Goal: Find specific page/section: Find specific page/section

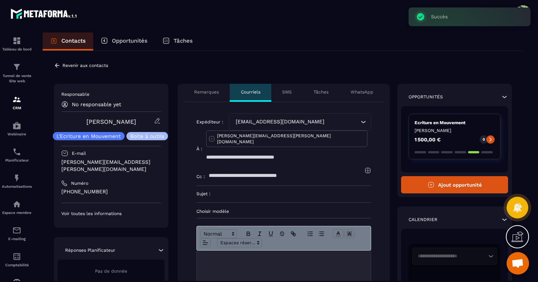
scroll to position [99, 0]
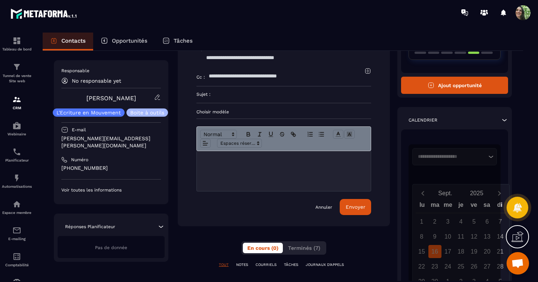
click at [62, 42] on p "Contacts" at bounding box center [73, 40] width 24 height 7
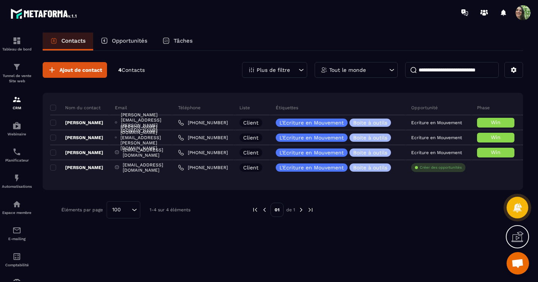
click at [68, 41] on p "Contacts" at bounding box center [73, 40] width 24 height 7
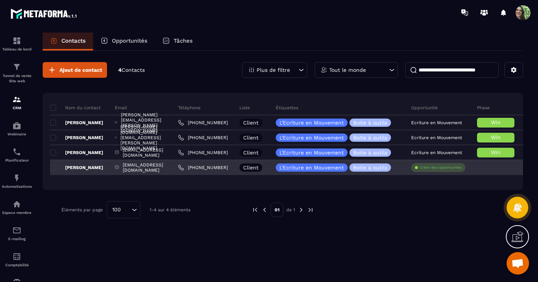
click at [157, 165] on div "[EMAIL_ADDRESS][DOMAIN_NAME]" at bounding box center [140, 167] width 63 height 15
click at [153, 168] on div "[EMAIL_ADDRESS][DOMAIN_NAME]" at bounding box center [140, 167] width 63 height 15
click at [139, 169] on div "[EMAIL_ADDRESS][DOMAIN_NAME]" at bounding box center [140, 167] width 63 height 15
click at [77, 168] on p "[PERSON_NAME]" at bounding box center [76, 168] width 53 height 6
